Goal: Task Accomplishment & Management: Complete application form

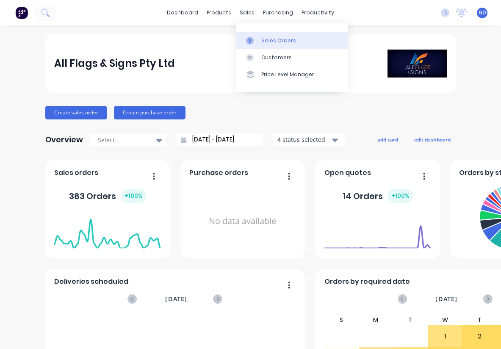
click at [267, 37] on div "Sales Orders" at bounding box center [278, 41] width 35 height 8
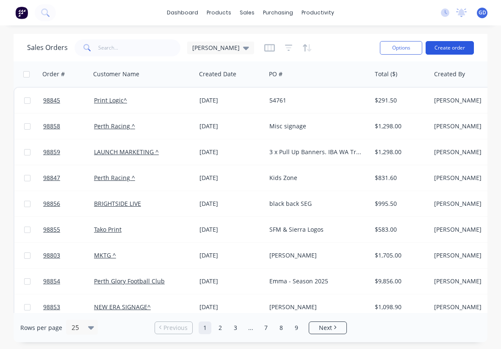
click at [448, 51] on button "Create order" at bounding box center [449, 48] width 48 height 14
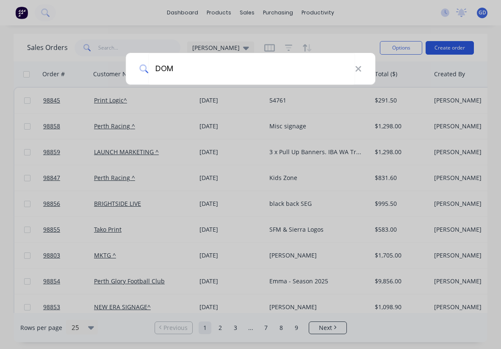
type input "DOME"
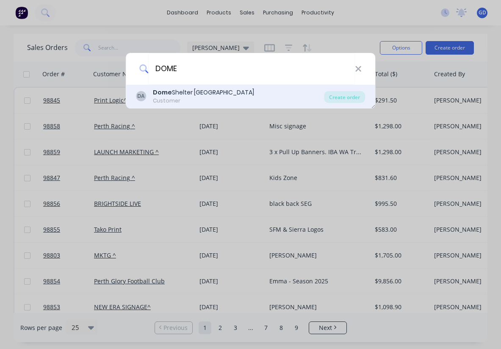
click at [203, 93] on div "Dome Shelter [GEOGRAPHIC_DATA]" at bounding box center [203, 92] width 101 height 9
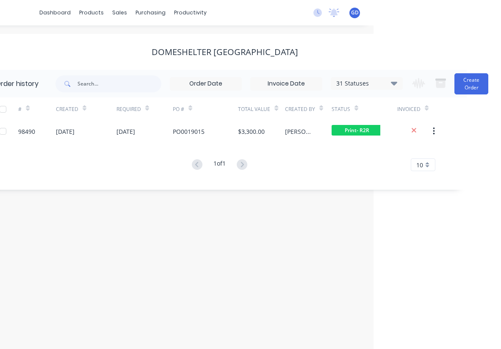
scroll to position [0, 127]
click at [461, 89] on button "Create Order" at bounding box center [471, 83] width 34 height 21
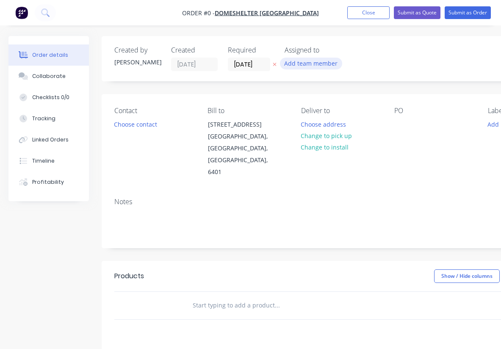
click at [327, 65] on button "Add team member" at bounding box center [311, 63] width 62 height 11
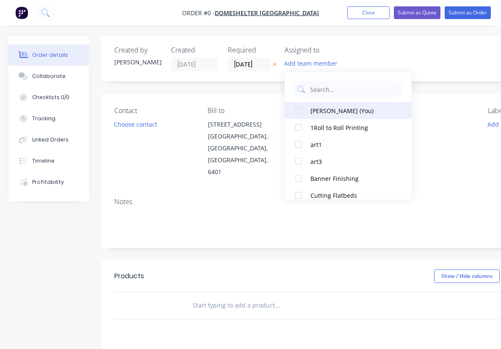
click at [297, 110] on div at bounding box center [298, 110] width 17 height 17
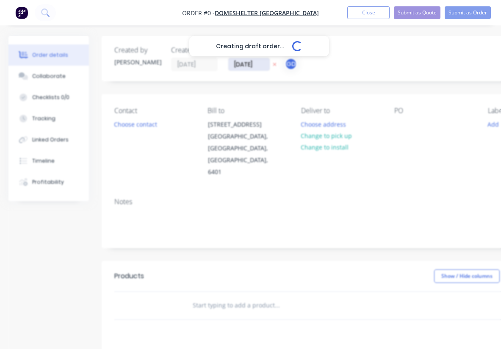
click at [238, 61] on div "Creating draft order... Loading... Order details Collaborate Checklists 0/0 Tra…" at bounding box center [294, 285] width 588 height 499
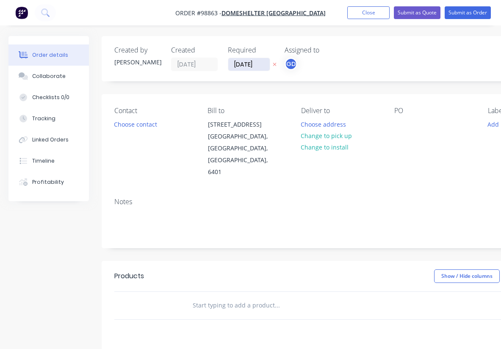
click at [242, 66] on input "[DATE]" at bounding box center [248, 64] width 41 height 13
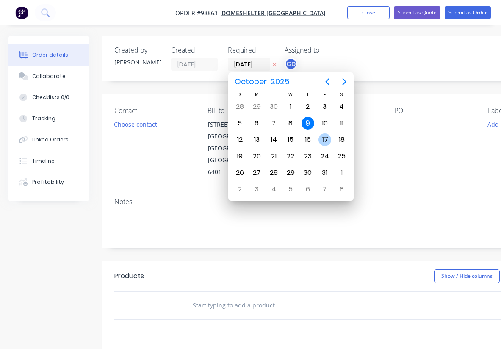
click at [325, 140] on div "17" at bounding box center [324, 139] width 13 height 13
type input "[DATE]"
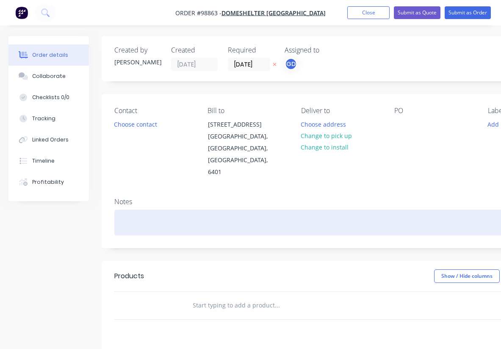
click at [148, 209] on div at bounding box center [340, 222] width 453 height 26
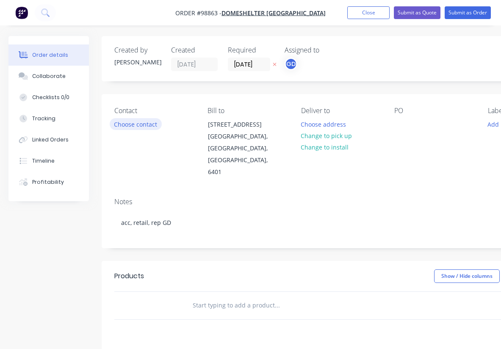
click at [133, 126] on button "Choose contact" at bounding box center [136, 123] width 52 height 11
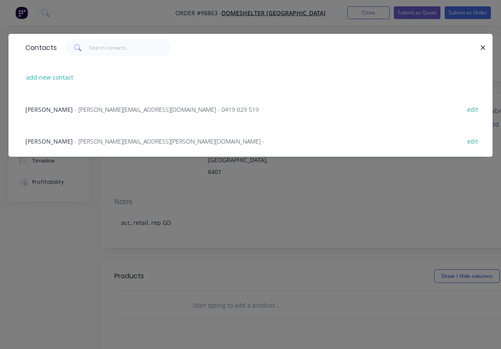
click at [47, 145] on span "[PERSON_NAME]" at bounding box center [48, 141] width 47 height 8
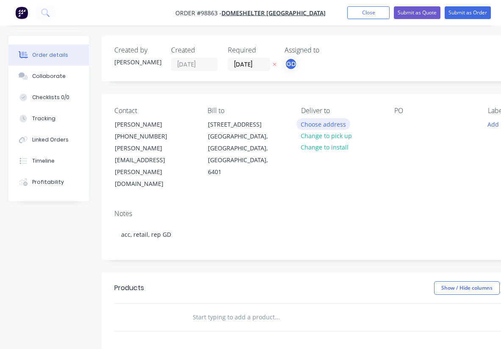
click at [321, 123] on button "Choose address" at bounding box center [323, 123] width 54 height 11
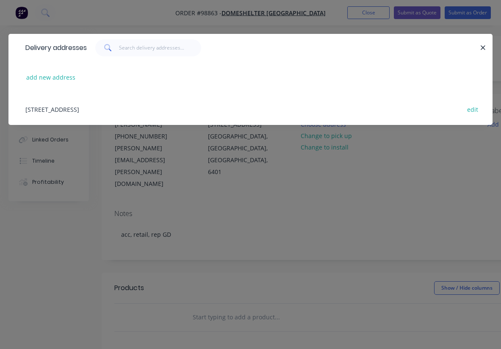
click at [111, 110] on div "[STREET_ADDRESS] edit" at bounding box center [250, 109] width 458 height 32
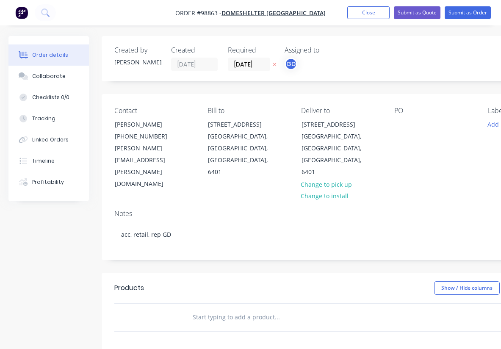
drag, startPoint x: 179, startPoint y: 1, endPoint x: 282, endPoint y: 8, distance: 103.5
click at [282, 8] on nav "Order #98863 - DomeShelter [GEOGRAPHIC_DATA] Add product Close Submit as Quote …" at bounding box center [250, 12] width 501 height 25
click at [202, 1] on nav "Order #98863 - DomeShelter [GEOGRAPHIC_DATA] Add product Close Submit as Quote …" at bounding box center [250, 12] width 501 height 25
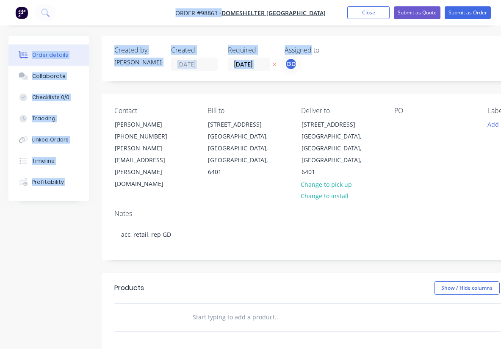
drag, startPoint x: 202, startPoint y: 1, endPoint x: 305, endPoint y: -5, distance: 103.4
click at [305, 0] on html "Order #98863 - DomeShelter [GEOGRAPHIC_DATA] Add product Close Submit as Quote …" at bounding box center [250, 273] width 501 height 547
drag, startPoint x: 263, startPoint y: 174, endPoint x: 270, endPoint y: 170, distance: 8.5
click at [263, 209] on div "Notes" at bounding box center [340, 213] width 453 height 8
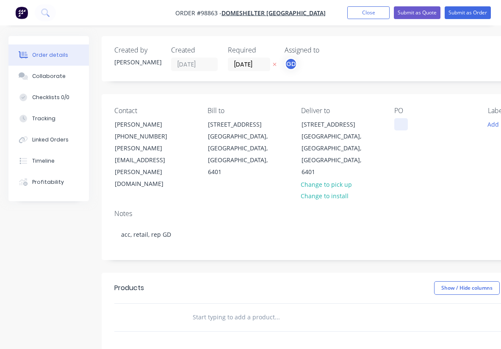
click at [404, 127] on div at bounding box center [401, 124] width 14 height 12
paste div
click at [361, 14] on button "Close" at bounding box center [368, 12] width 42 height 13
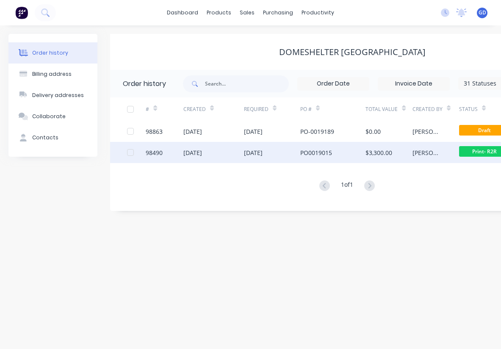
click at [150, 152] on div "98490" at bounding box center [154, 152] width 17 height 9
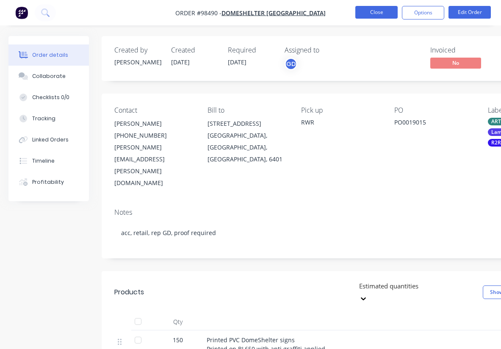
click at [371, 16] on button "Close" at bounding box center [376, 12] width 42 height 13
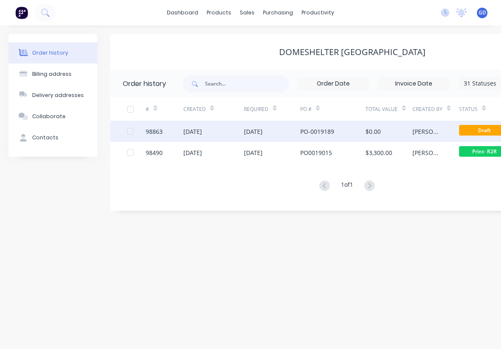
click at [154, 132] on div "98863" at bounding box center [154, 131] width 17 height 9
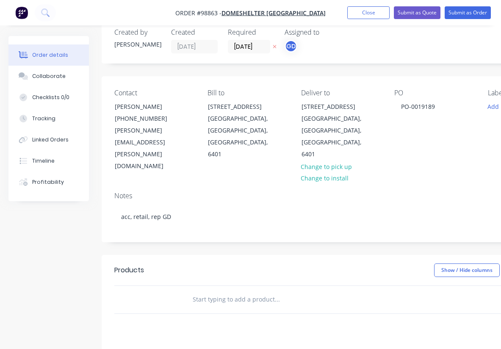
scroll to position [30, 0]
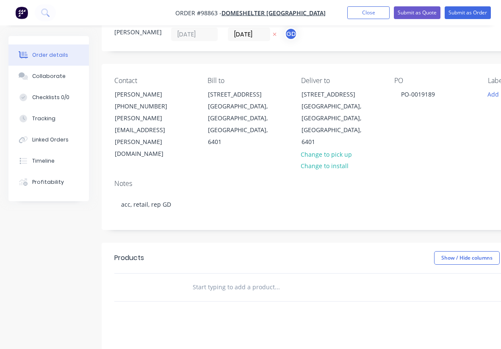
click at [206, 278] on input "text" at bounding box center [276, 286] width 169 height 17
paste input "Printed PVC DomeShelter signs 1020mm x 450mm. BL650 (Large) - Printed on BL650 …"
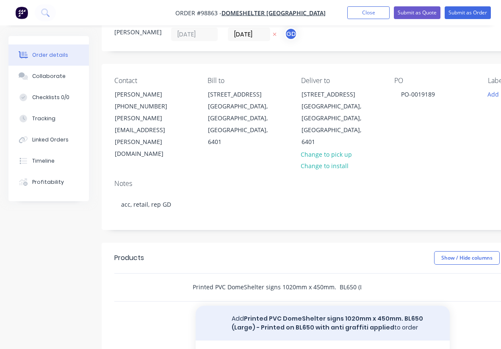
type input "Printed PVC DomeShelter signs 1020mm x 450mm. BL650 (Large) - Printed on BL650 …"
click at [268, 305] on button "Add Printed PVC DomeShelter signs 1020mm x 450mm. BL650 (Large) - Printed on BL…" at bounding box center [322, 322] width 254 height 35
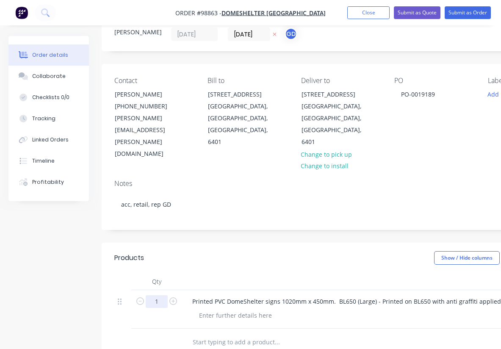
click at [161, 295] on input "1" at bounding box center [157, 301] width 22 height 13
type input "150"
click at [221, 273] on div at bounding box center [351, 281] width 339 height 17
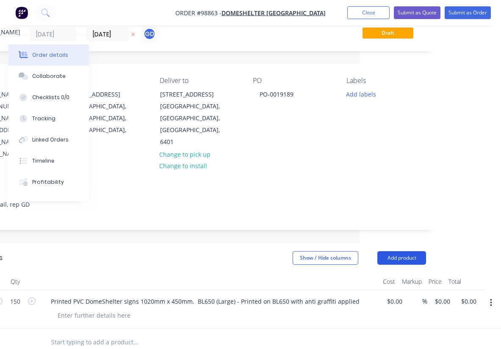
scroll to position [30, 141]
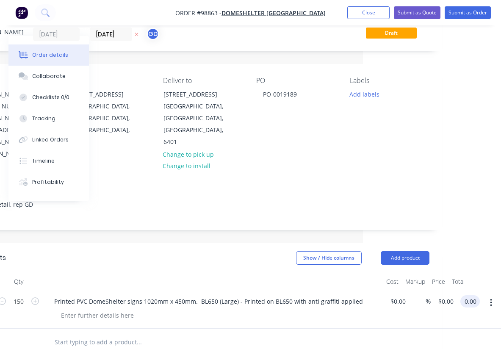
click at [471, 295] on input "0.00" at bounding box center [471, 301] width 16 height 12
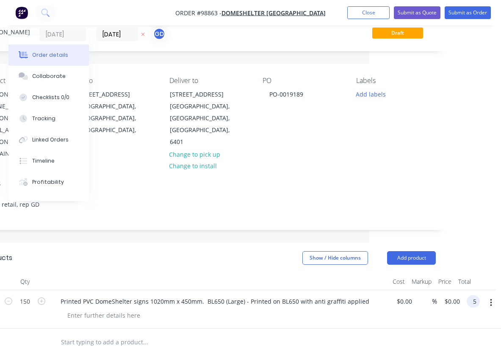
scroll to position [30, 132]
type input "$5,550.00"
type input "$37.00"
click at [346, 333] on div at bounding box center [203, 341] width 298 height 17
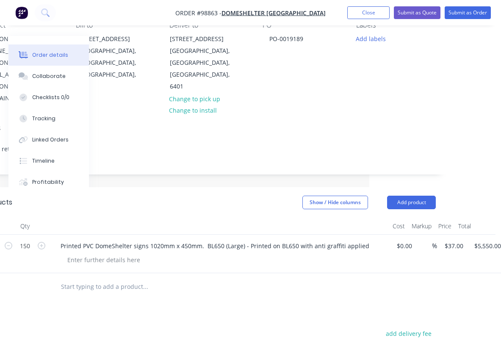
scroll to position [96, 132]
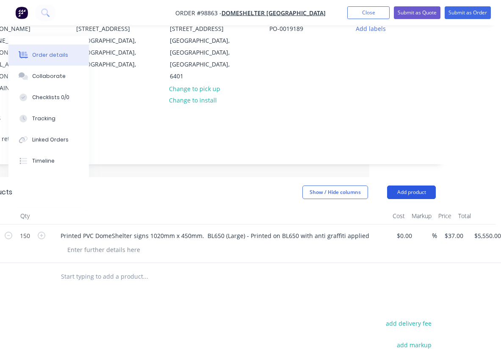
click at [408, 185] on button "Add product" at bounding box center [411, 192] width 49 height 14
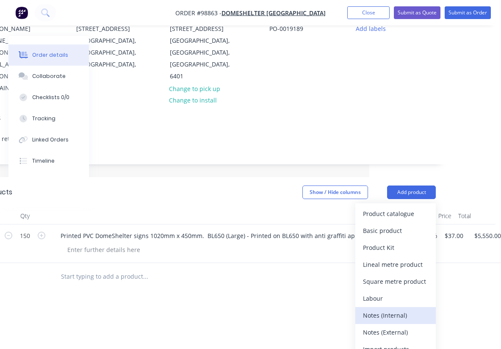
click at [398, 309] on div "Notes (Internal)" at bounding box center [395, 315] width 65 height 12
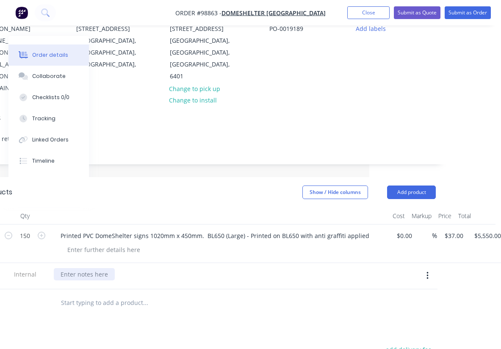
click at [102, 268] on div at bounding box center [84, 274] width 61 height 12
paste div
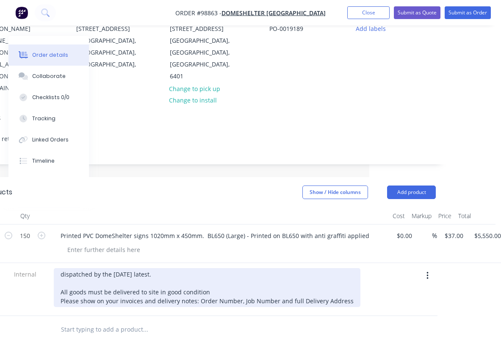
scroll to position [85, 132]
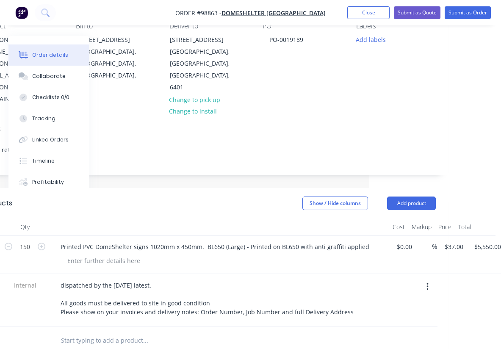
click at [189, 218] on div at bounding box center [219, 226] width 339 height 17
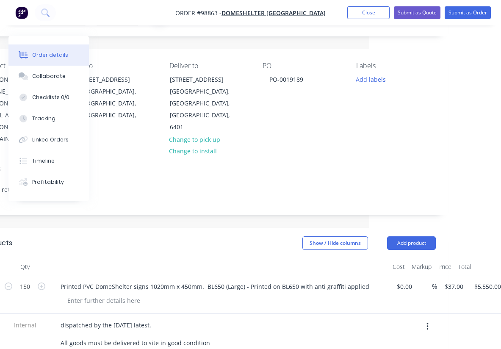
scroll to position [0, 132]
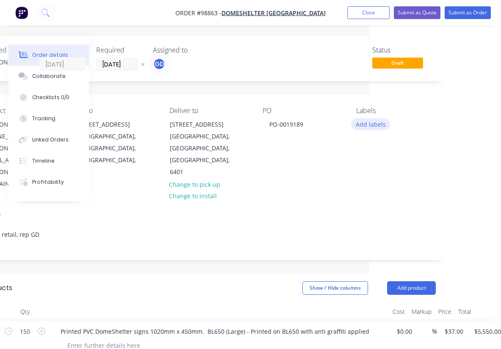
click at [365, 126] on button "Add labels" at bounding box center [370, 123] width 39 height 11
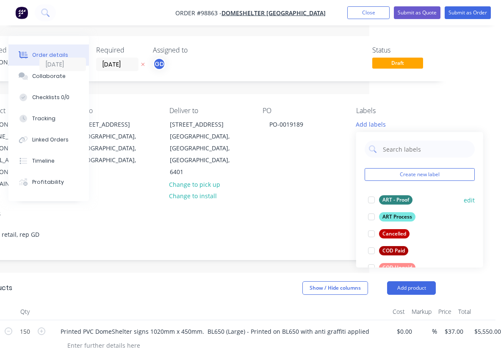
click at [372, 202] on div at bounding box center [371, 199] width 17 height 17
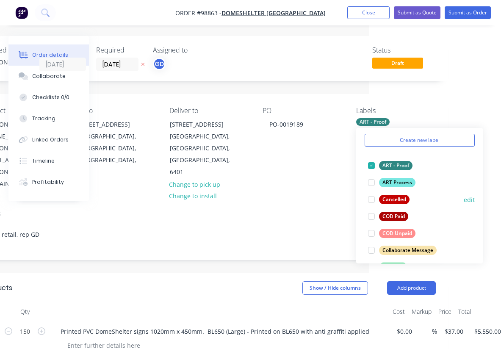
scroll to position [31, 0]
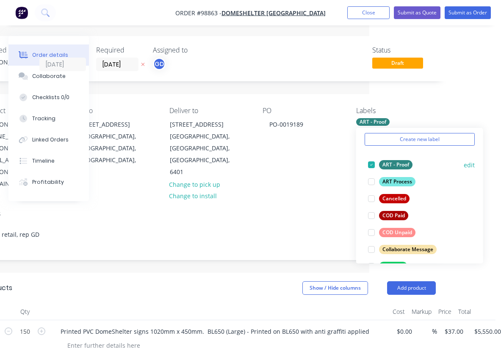
click at [369, 167] on div at bounding box center [371, 164] width 17 height 17
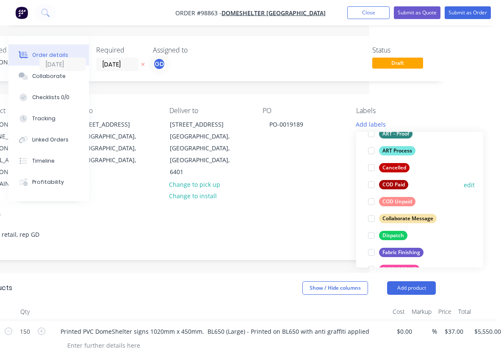
scroll to position [67, 0]
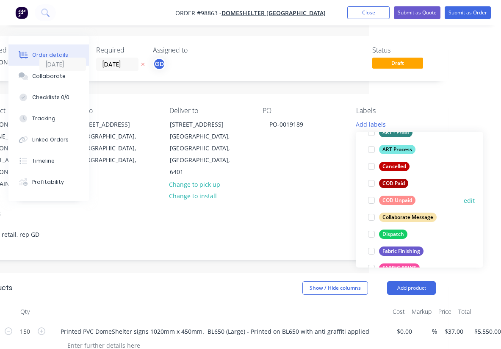
click at [373, 201] on div at bounding box center [371, 200] width 17 height 17
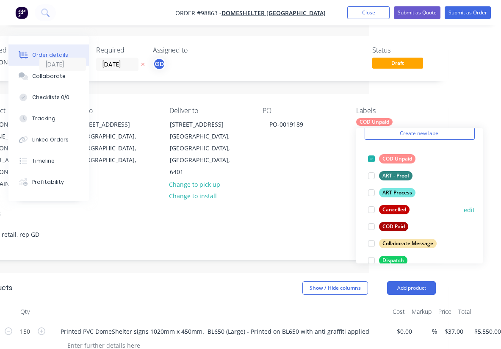
scroll to position [36, 0]
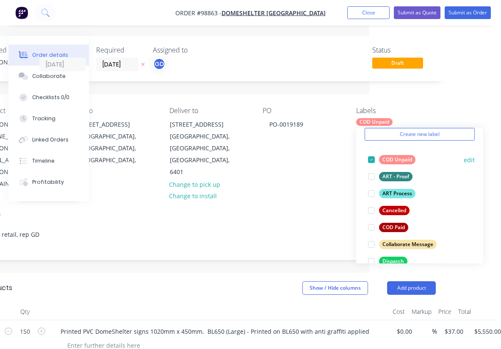
click at [370, 159] on div at bounding box center [371, 159] width 17 height 17
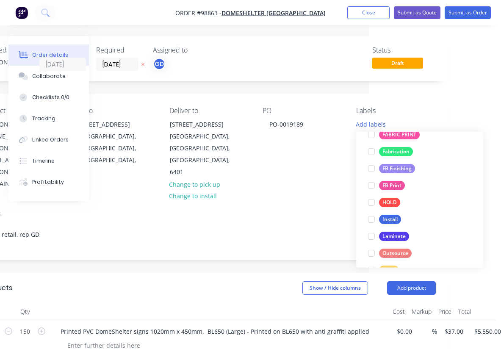
scroll to position [201, 0]
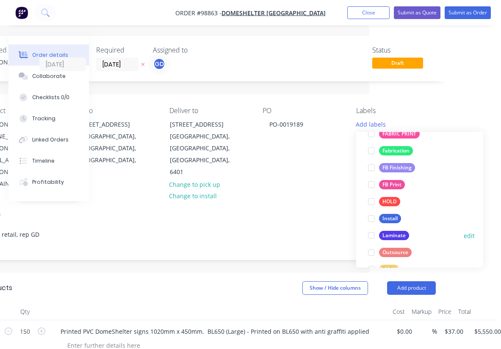
click at [396, 236] on div "Laminate" at bounding box center [394, 235] width 30 height 9
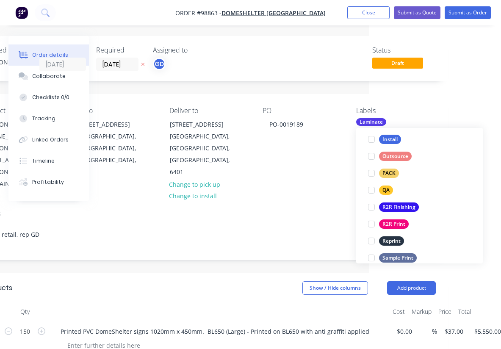
scroll to position [294, 0]
click at [396, 206] on div "R2R Finishing" at bounding box center [399, 205] width 40 height 9
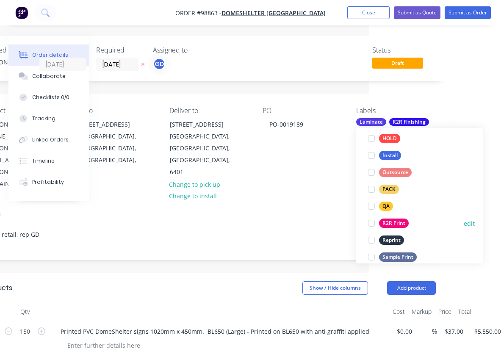
click at [398, 222] on div "R2R Print" at bounding box center [394, 222] width 30 height 9
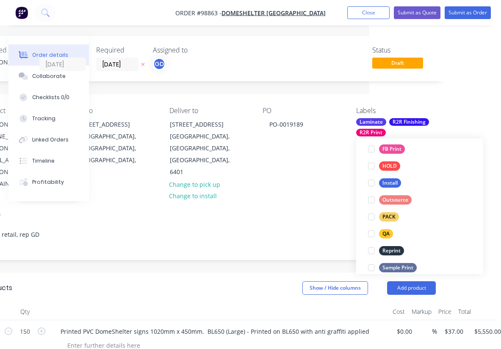
click at [314, 203] on div "Notes acc, retail, rep GD" at bounding box center [209, 231] width 478 height 57
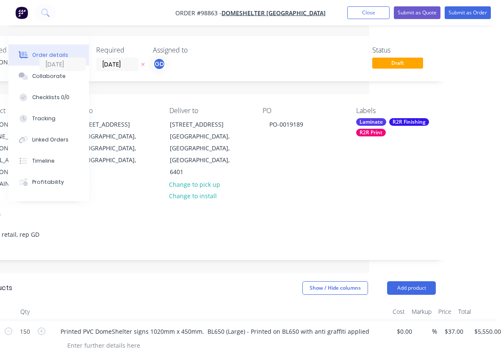
click at [370, 122] on div "Laminate" at bounding box center [371, 122] width 30 height 8
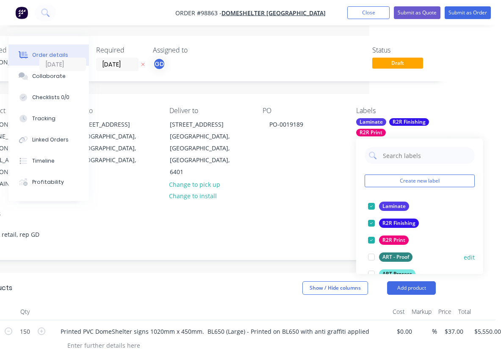
click at [372, 256] on div at bounding box center [371, 256] width 17 height 17
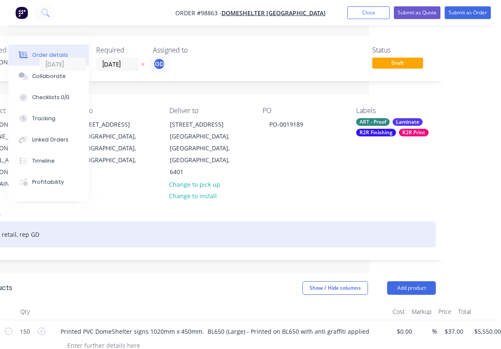
click at [278, 221] on div "acc, retail, rep GD" at bounding box center [209, 234] width 453 height 26
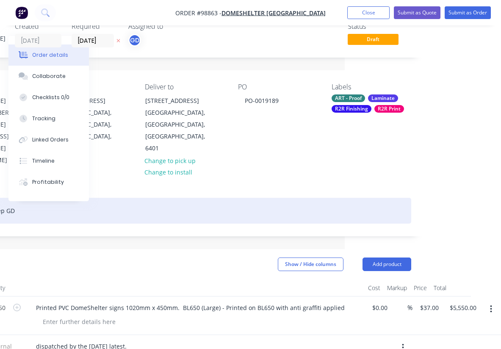
scroll to position [0, 156]
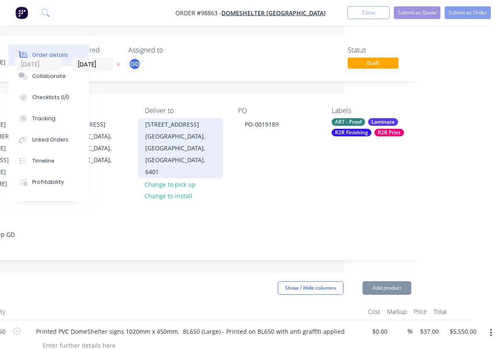
click at [215, 147] on div "[GEOGRAPHIC_DATA], [GEOGRAPHIC_DATA], [GEOGRAPHIC_DATA], 6401" at bounding box center [180, 153] width 70 height 47
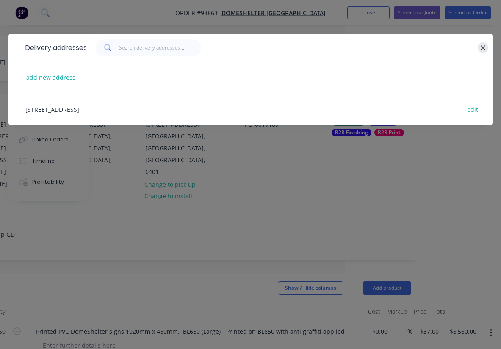
click at [483, 50] on icon "button" at bounding box center [483, 48] width 6 height 8
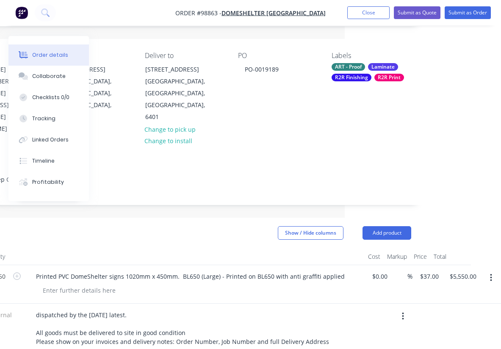
scroll to position [70, 156]
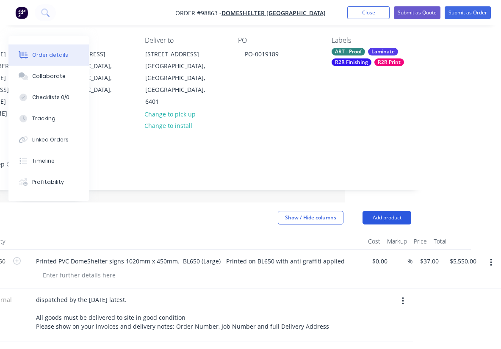
click at [381, 211] on button "Add product" at bounding box center [386, 218] width 49 height 14
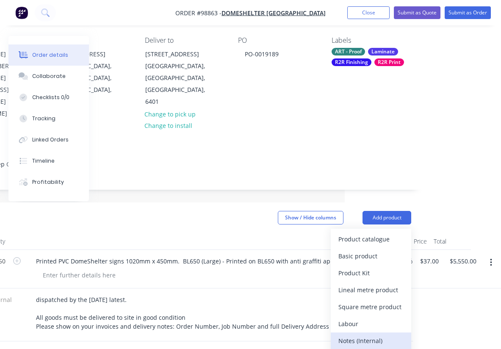
click at [367, 334] on div "Notes (Internal)" at bounding box center [370, 340] width 65 height 12
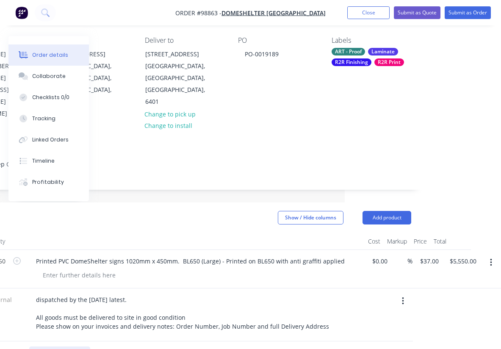
click at [74, 346] on div at bounding box center [59, 352] width 61 height 12
paste div
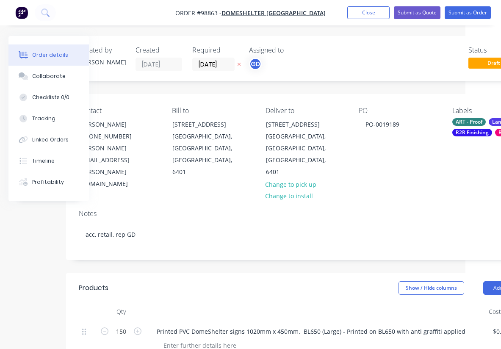
scroll to position [0, 34]
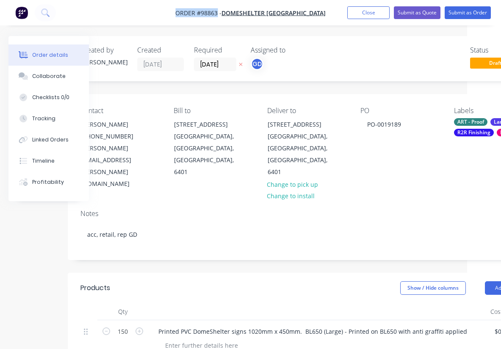
drag, startPoint x: 184, startPoint y: 14, endPoint x: 231, endPoint y: 14, distance: 47.0
click at [231, 14] on nav "Order #98863 - DomeShelter [GEOGRAPHIC_DATA] Add product Close Submit as Quote …" at bounding box center [250, 12] width 501 height 25
copy span "Order #98863"
click at [352, 14] on button "Close" at bounding box center [368, 12] width 42 height 13
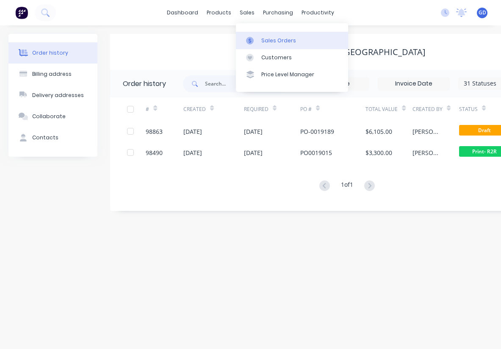
click at [269, 39] on div "Sales Orders" at bounding box center [278, 41] width 35 height 8
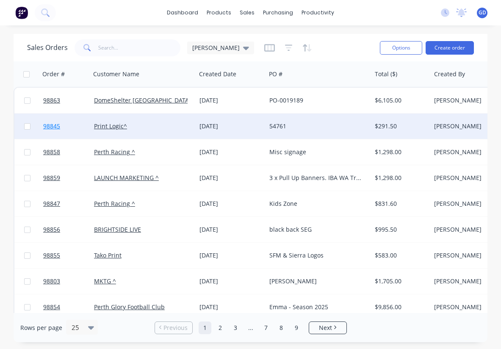
click at [55, 128] on span "98845" at bounding box center [51, 126] width 17 height 8
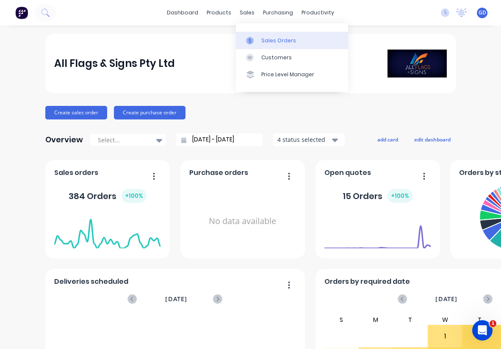
click at [267, 36] on link "Sales Orders" at bounding box center [292, 40] width 112 height 17
